Goal: Information Seeking & Learning: Learn about a topic

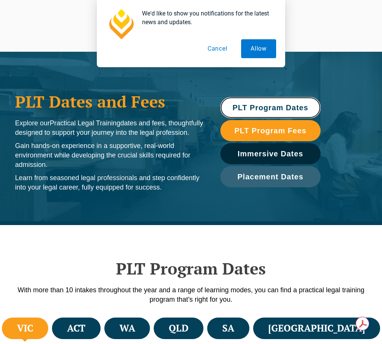
click at [297, 107] on span "PLT Program Dates" at bounding box center [271, 108] width 76 height 8
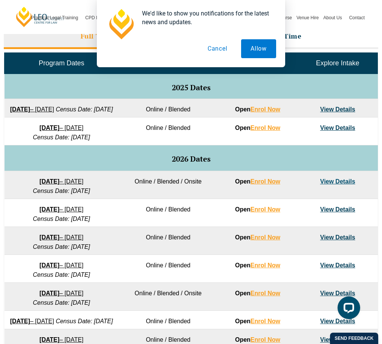
scroll to position [376, 0]
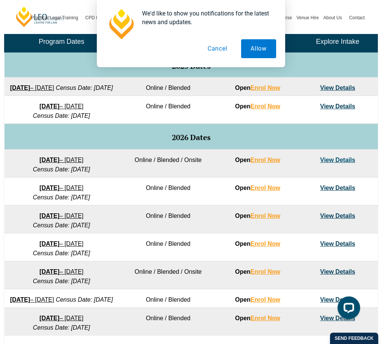
click at [334, 191] on link "View Details" at bounding box center [338, 187] width 35 height 6
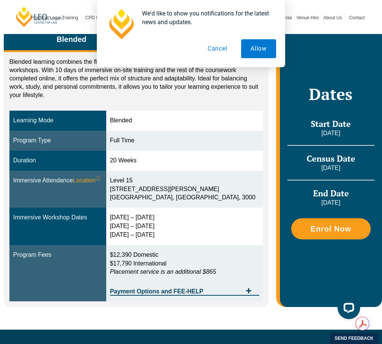
drag, startPoint x: 129, startPoint y: 224, endPoint x: 180, endPoint y: 226, distance: 51.0
click at [180, 226] on div "[DATE] – [DATE] [DATE] – [DATE] [DATE] – [DATE]" at bounding box center [184, 226] width 149 height 26
click at [181, 220] on div "[DATE] – [DATE] [DATE] – [DATE] [DATE] – [DATE]" at bounding box center [184, 226] width 149 height 26
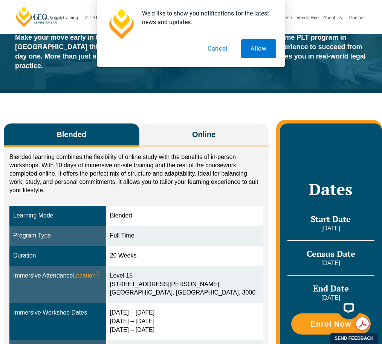
scroll to position [38, 0]
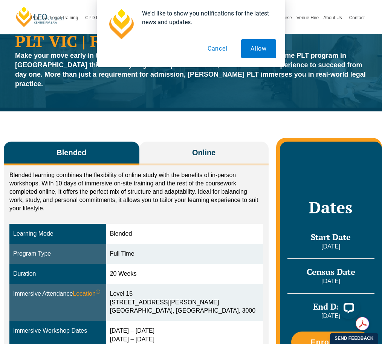
click at [221, 46] on button "Cancel" at bounding box center [217, 48] width 39 height 19
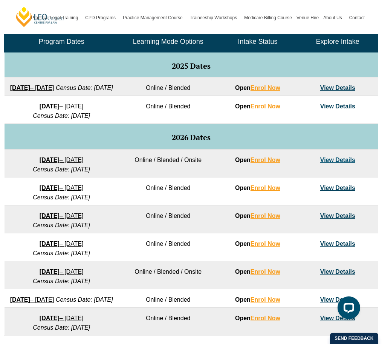
click at [118, 205] on td "16 February 2026 – 3 July 2026 Census Date: 16 March 2026" at bounding box center [62, 191] width 114 height 28
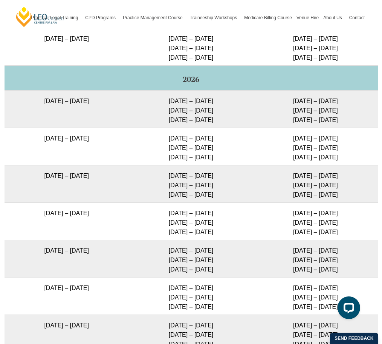
scroll to position [1394, 0]
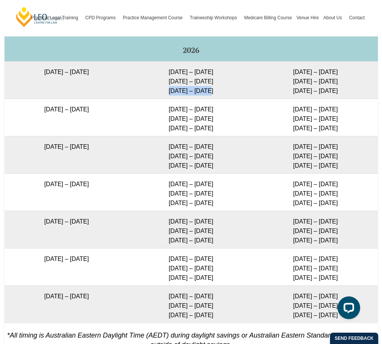
drag, startPoint x: 169, startPoint y: 103, endPoint x: 221, endPoint y: 102, distance: 52.0
click at [221, 99] on td "2 – 5 Feb 2026 14 – 16 Apr 2026 2 – 4 Jun 2026" at bounding box center [191, 79] width 124 height 37
drag, startPoint x: 164, startPoint y: 122, endPoint x: 222, endPoint y: 144, distance: 62.4
click at [222, 136] on td "23 – 26 Feb 2026 5 – 7 May 2026 23 – 25 Jun 2026" at bounding box center [191, 117] width 124 height 37
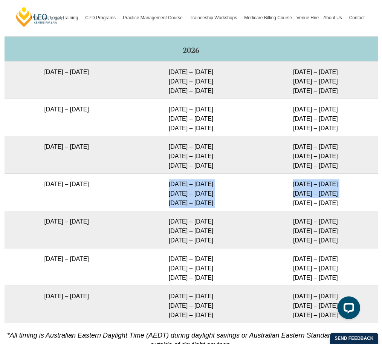
drag, startPoint x: 160, startPoint y: 193, endPoint x: 253, endPoint y: 213, distance: 95.3
click at [253, 211] on tr "22 June 2026 – 6 November 2026 29 Jun – 2 Jul 2026 8 – 10 Sep 2026 27 – 29 Oct …" at bounding box center [192, 191] width 374 height 37
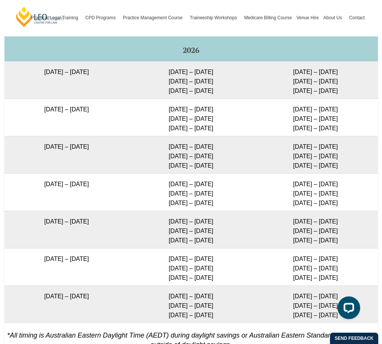
click at [230, 150] on td "30 Mar – 2 Apr 2026 9 – 11 Jun 2026 28 – 30 Jul 2026" at bounding box center [191, 154] width 124 height 37
drag, startPoint x: 19, startPoint y: 81, endPoint x: 141, endPoint y: 80, distance: 122.2
click at [141, 80] on tr "27 January 2026 – 12 June 2026 2 – 5 Feb 2026 14 – 16 Apr 2026 2 – 4 Jun 2026 3…" at bounding box center [192, 79] width 374 height 37
click at [117, 120] on td "16 February 2026 – 3 July 2026" at bounding box center [67, 117] width 124 height 37
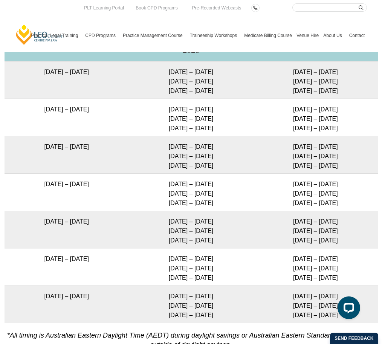
drag, startPoint x: 12, startPoint y: 158, endPoint x: 357, endPoint y: 210, distance: 348.2
click at [357, 210] on tbody "Program Dates Blended and Onsite Immersives* (9am – 5pm) Online Immersives* (9a…" at bounding box center [192, 114] width 374 height 416
click at [181, 166] on td "30 Mar – 2 Apr 2026 9 – 11 Jun 2026 28 – 30 Jul 2026" at bounding box center [191, 154] width 124 height 37
drag, startPoint x: 40, startPoint y: 158, endPoint x: 30, endPoint y: 121, distance: 38.6
click at [40, 158] on td "23 March 2026 – 7 August 2026" at bounding box center [67, 154] width 124 height 37
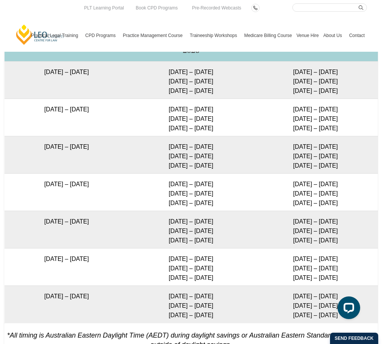
click at [17, 80] on td "27 January 2026 – 12 June 2026" at bounding box center [67, 79] width 124 height 37
drag, startPoint x: 22, startPoint y: 79, endPoint x: 376, endPoint y: 214, distance: 378.1
click at [376, 214] on tbody "Program Dates Blended and Onsite Immersives* (9am – 5pm) Online Immersives* (9a…" at bounding box center [192, 114] width 374 height 416
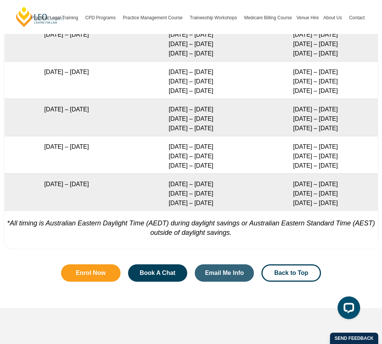
scroll to position [1507, 0]
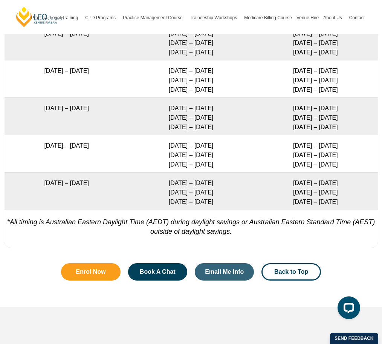
click at [233, 96] on td "29 Jun – 2 Jul 2026 8 – 10 Sep 2026 27 – 29 Oct 2026" at bounding box center [191, 78] width 124 height 37
click at [222, 158] on td "28 Sep – 1 Oct 2026 8 – 10 Dec 2026 9 – 11 Feb 2027" at bounding box center [191, 153] width 124 height 37
click at [221, 168] on td "28 Sep – 1 Oct 2026 8 – 10 Dec 2026 9 – 11 Feb 2027" at bounding box center [191, 153] width 124 height 37
click at [222, 172] on td "28 Sep – 1 Oct 2026 8 – 10 Dec 2026 9 – 11 Feb 2027" at bounding box center [191, 153] width 124 height 37
click at [222, 196] on td "14 – 17 Dec 2026 9 – 11 Mar 2027 27 – 29 Apr 2027" at bounding box center [191, 190] width 124 height 37
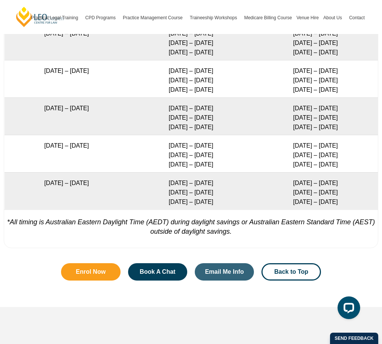
click at [218, 201] on td "14 – 17 Dec 2026 9 – 11 Mar 2027 27 – 29 Apr 2027" at bounding box center [191, 190] width 124 height 37
click at [216, 209] on td "14 – 17 Dec 2026 9 – 11 Mar 2027 27 – 29 Apr 2027" at bounding box center [191, 190] width 124 height 37
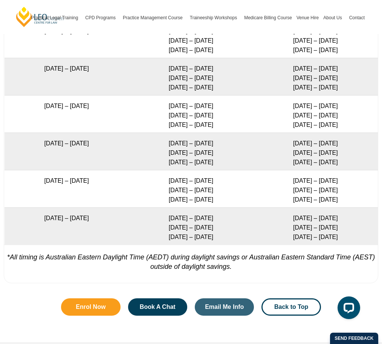
scroll to position [1469, 0]
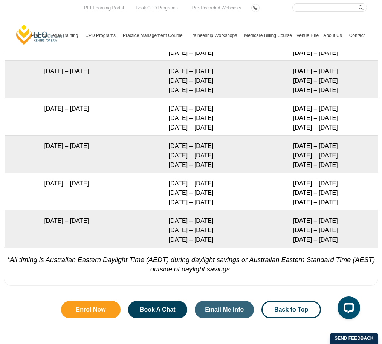
drag, startPoint x: 214, startPoint y: 246, endPoint x: 138, endPoint y: 155, distance: 118.0
drag, startPoint x: 225, startPoint y: 302, endPoint x: 225, endPoint y: 298, distance: 4.1
click at [225, 293] on div "Full Time Immersive Attendance Dates Program Dates Blended and Onsite Immersive…" at bounding box center [191, 52] width 375 height 482
drag, startPoint x: 319, startPoint y: 245, endPoint x: 80, endPoint y: 11, distance: 334.6
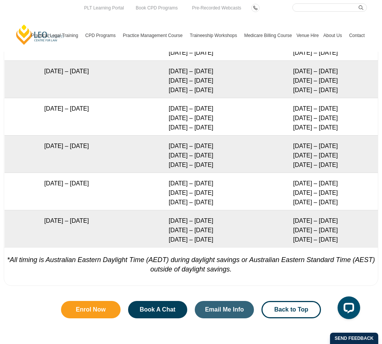
click at [82, 173] on td "3 August 2026 – 18 December 2026" at bounding box center [67, 153] width 124 height 37
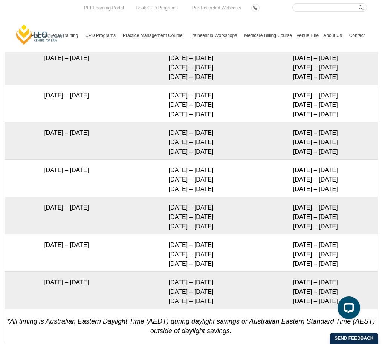
scroll to position [1394, 0]
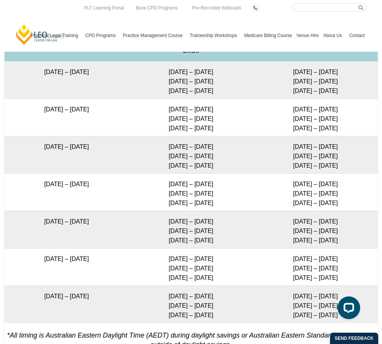
click at [147, 153] on td "30 Mar – 2 Apr 2026 9 – 11 Jun 2026 28 – 30 Jul 2026" at bounding box center [191, 154] width 124 height 37
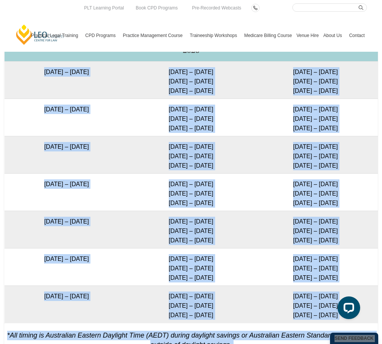
drag, startPoint x: 352, startPoint y: 375, endPoint x: 333, endPoint y: 319, distance: 59.3
click at [274, 165] on td "30 Mar – 2 Apr 2026 10 – 12 Jun 2026 29 – 31 Jul 2026" at bounding box center [315, 154] width 124 height 37
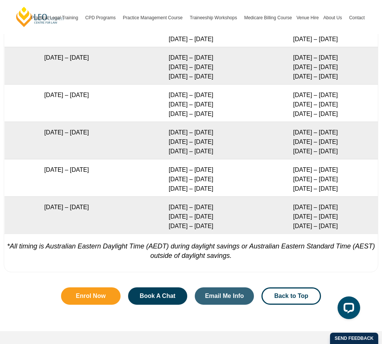
scroll to position [1507, 0]
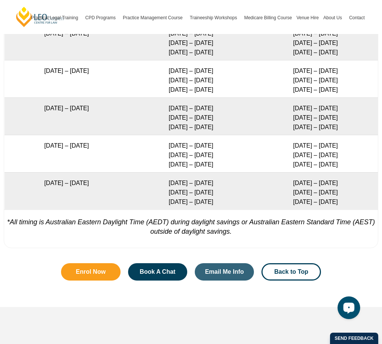
click at [349, 313] on div "Open LiveChat chat widget" at bounding box center [349, 307] width 13 height 13
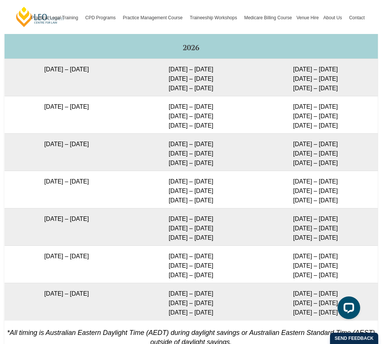
scroll to position [1394, 0]
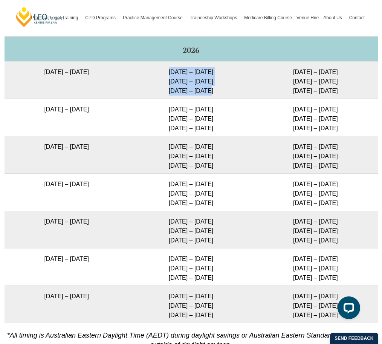
drag, startPoint x: 169, startPoint y: 80, endPoint x: 224, endPoint y: 99, distance: 58.2
click at [224, 99] on td "2 – 5 Feb 2026 14 – 16 Apr 2026 2 – 4 Jun 2026" at bounding box center [191, 79] width 124 height 37
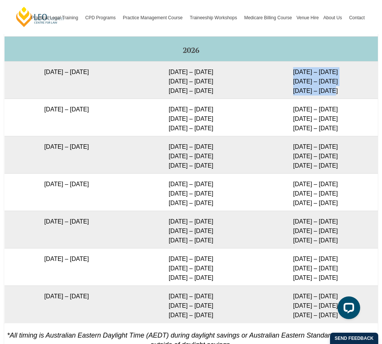
drag, startPoint x: 294, startPoint y: 81, endPoint x: 340, endPoint y: 104, distance: 51.6
click at [340, 99] on td "3 – 6 Feb 2026 15 – 17 Apr 2026 3 – 5 Jun 2026" at bounding box center [315, 79] width 124 height 37
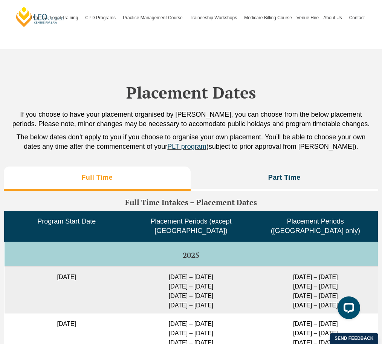
scroll to position [1771, 0]
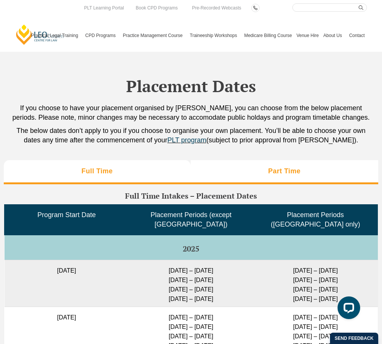
click at [273, 175] on h3 "Part Time" at bounding box center [284, 171] width 32 height 9
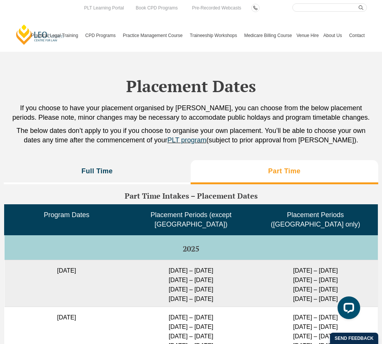
drag, startPoint x: 176, startPoint y: 177, endPoint x: 204, endPoint y: 184, distance: 28.3
click at [176, 177] on li "Full Time" at bounding box center [97, 172] width 187 height 24
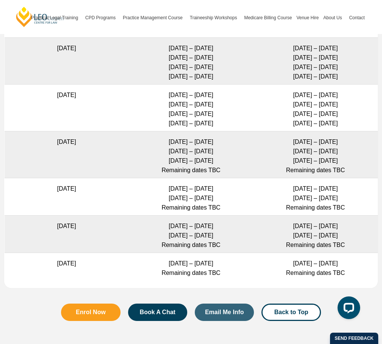
scroll to position [2223, 0]
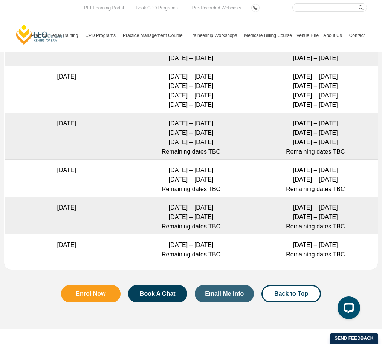
drag, startPoint x: -98, startPoint y: 148, endPoint x: -402, endPoint y: 21, distance: 330.1
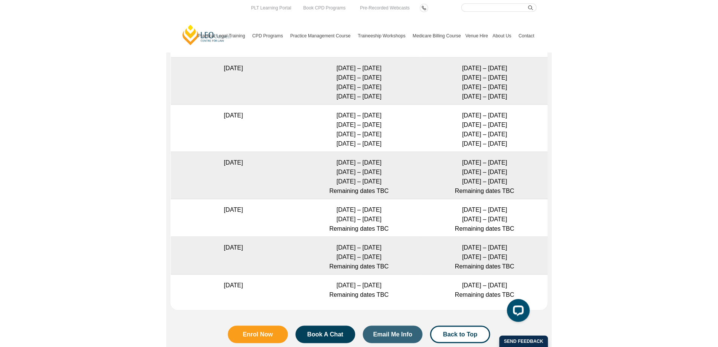
scroll to position [2178, 0]
